Goal: Find specific page/section

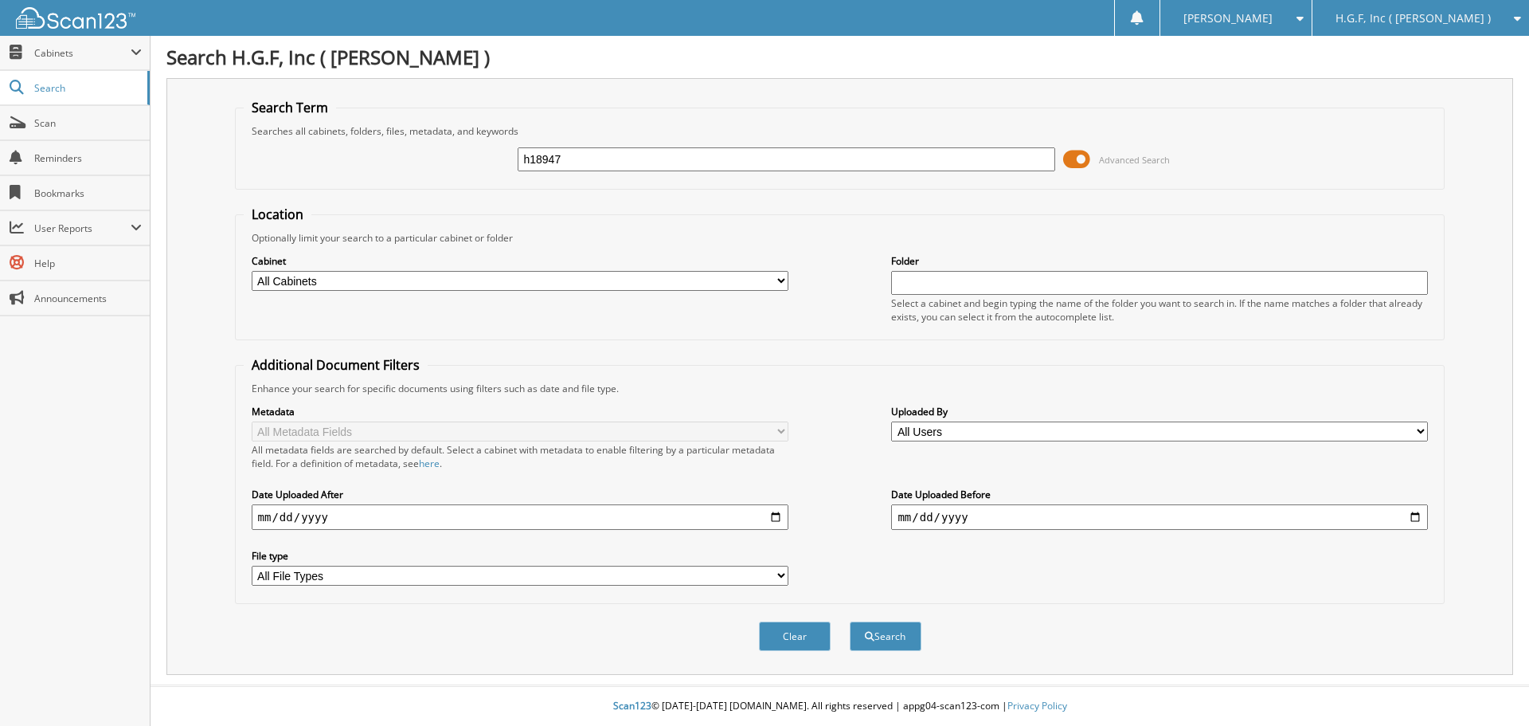
type input "h18947"
click at [850, 621] on button "Search" at bounding box center [886, 635] width 72 height 29
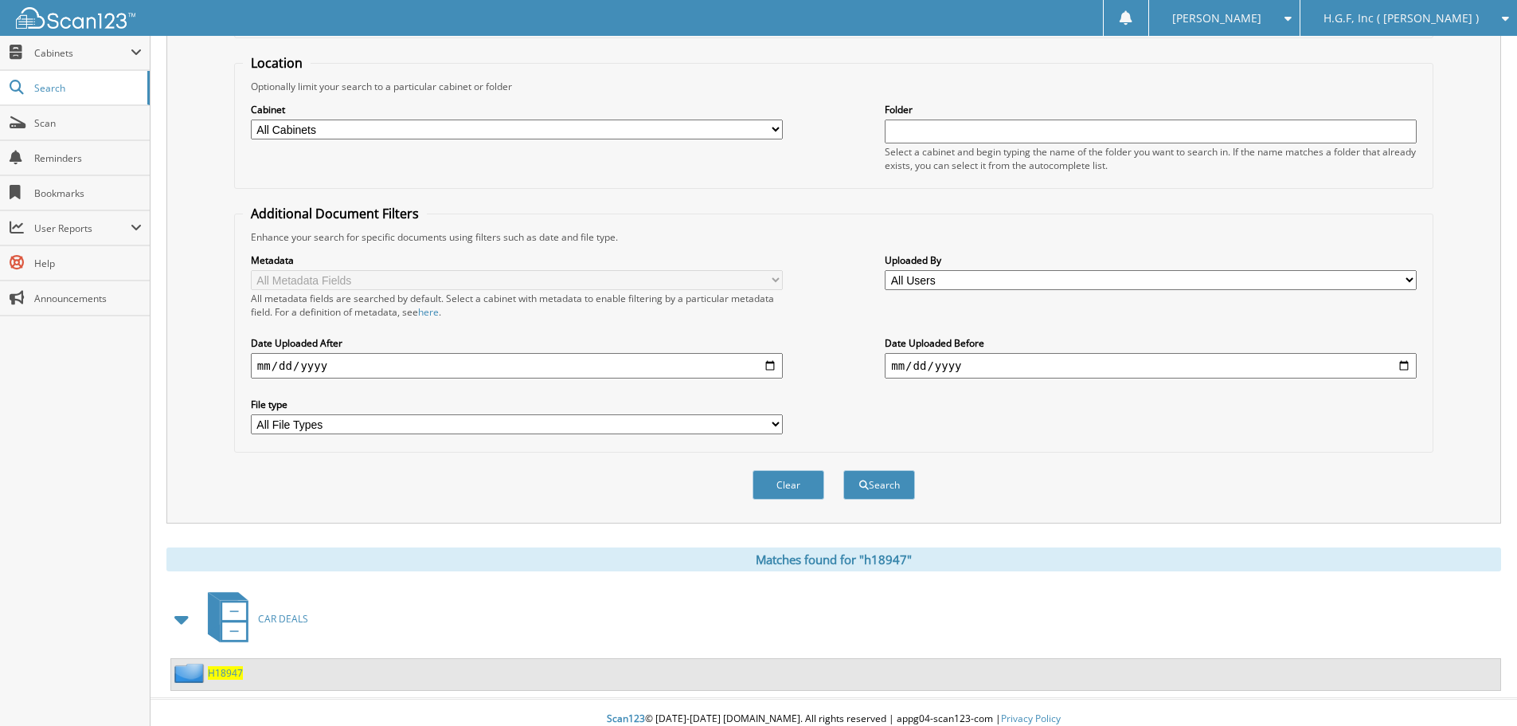
scroll to position [165, 0]
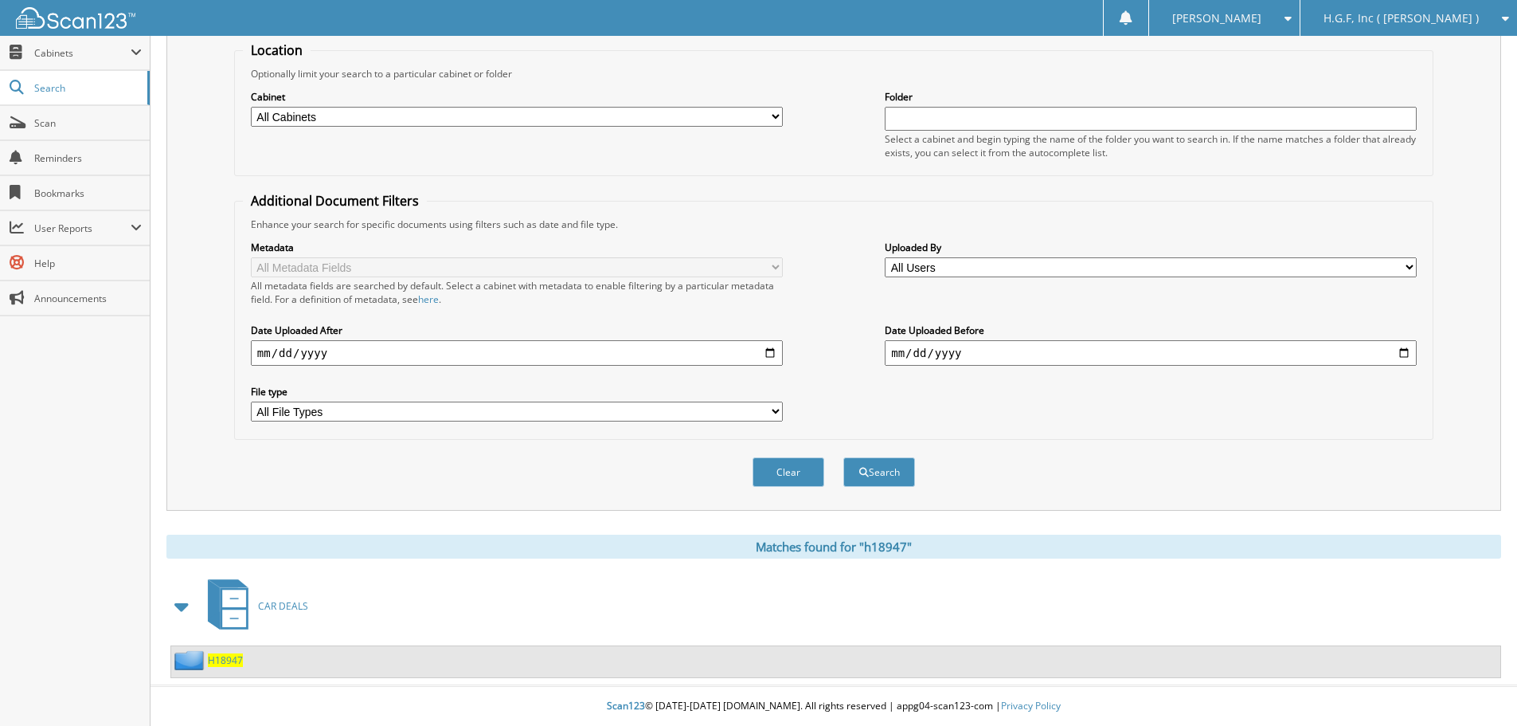
click at [224, 660] on span "H18947" at bounding box center [225, 660] width 35 height 14
